Goal: Task Accomplishment & Management: Complete application form

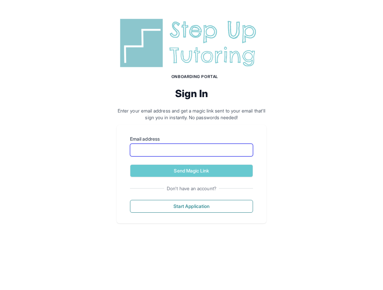
type input "**********"
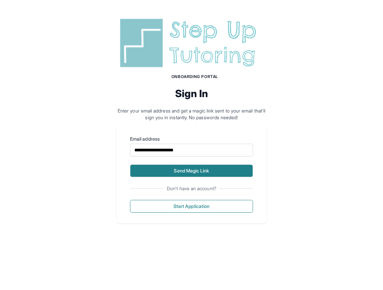
click at [178, 168] on button "Send Magic Link" at bounding box center [191, 170] width 123 height 13
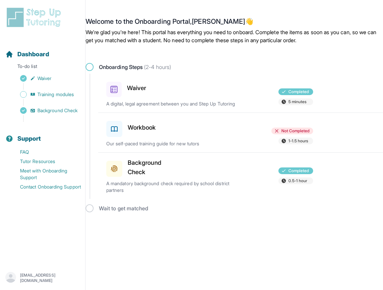
click at [111, 131] on icon at bounding box center [114, 128] width 6 height 5
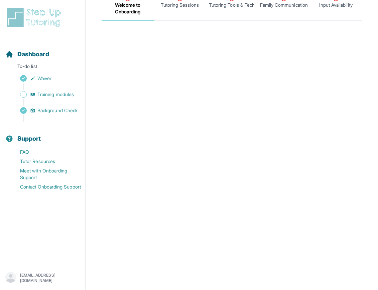
scroll to position [76, 0]
